Goal: Find specific page/section: Find specific page/section

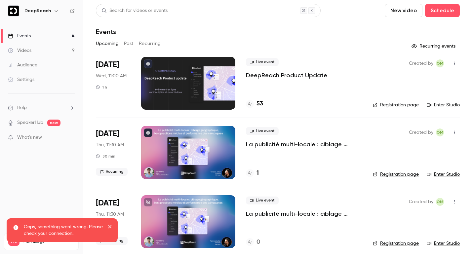
click at [278, 76] on p "DeepReach Product Update" at bounding box center [286, 75] width 81 height 8
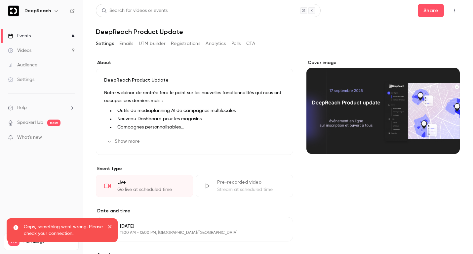
click at [455, 12] on icon "button" at bounding box center [454, 10] width 5 height 5
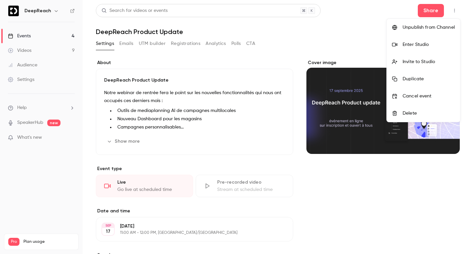
click at [429, 44] on div "Enter Studio" at bounding box center [428, 44] width 52 height 7
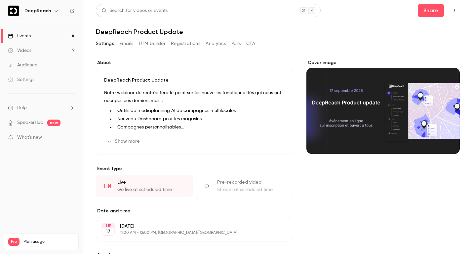
click at [451, 10] on button "button" at bounding box center [454, 10] width 11 height 11
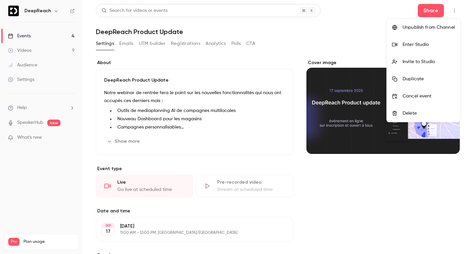
click at [438, 44] on div "Enter Studio" at bounding box center [428, 44] width 52 height 7
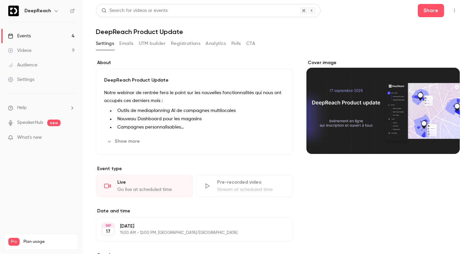
click at [456, 12] on icon "button" at bounding box center [454, 10] width 5 height 5
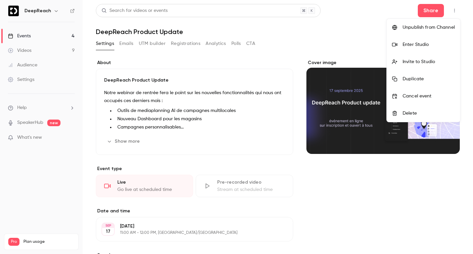
click at [428, 41] on div "Enter Studio" at bounding box center [428, 44] width 52 height 7
